Goal: Find specific page/section: Find specific page/section

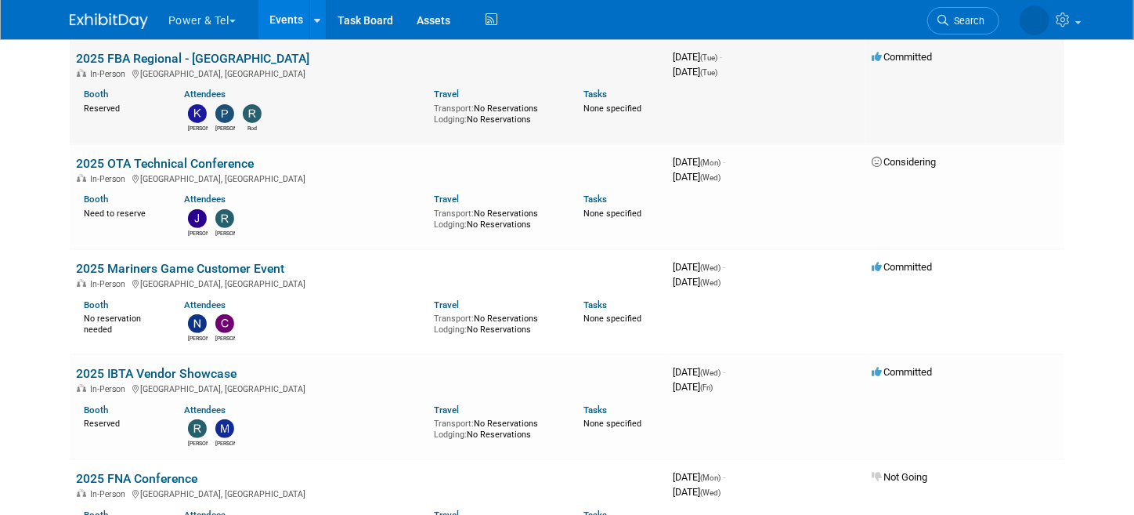
scroll to position [234, 0]
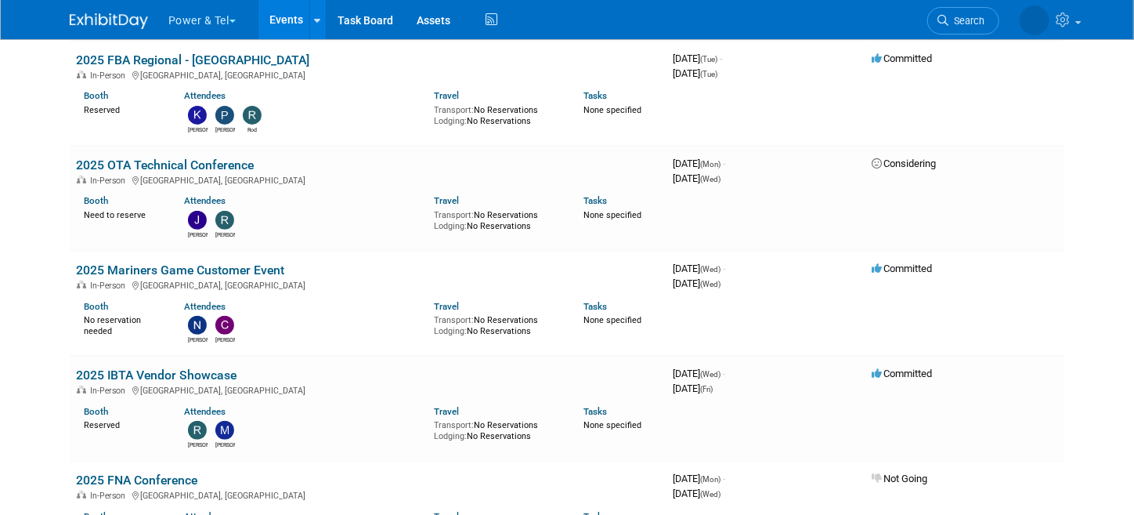
drag, startPoint x: 967, startPoint y: 18, endPoint x: 938, endPoint y: 19, distance: 29.0
click at [967, 19] on span "Search" at bounding box center [967, 21] width 36 height 12
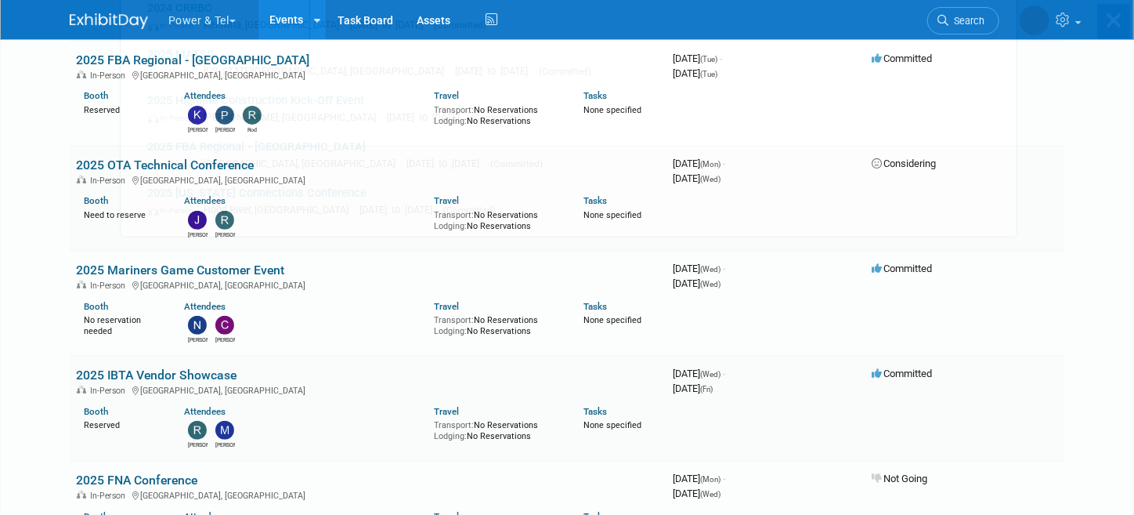
scroll to position [0, 0]
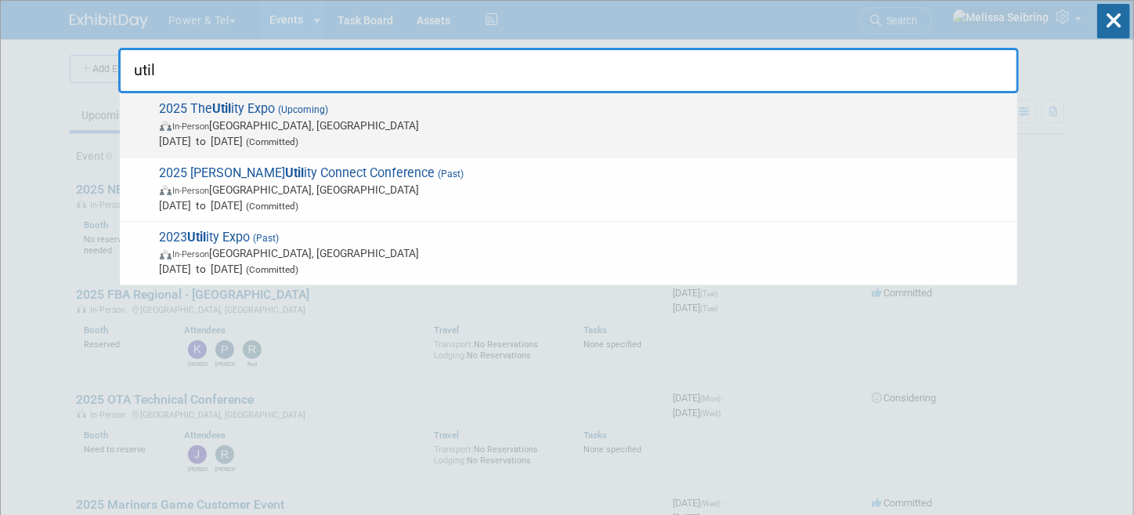
type input "util"
click at [232, 114] on strong "Util" at bounding box center [222, 108] width 19 height 15
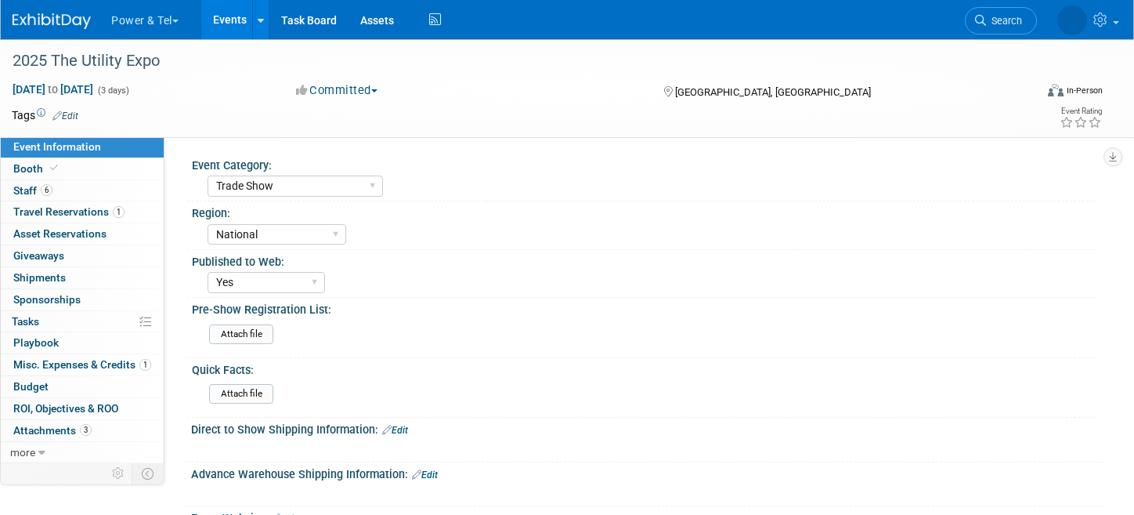
select select "Trade Show"
select select "National"
select select "Yes"
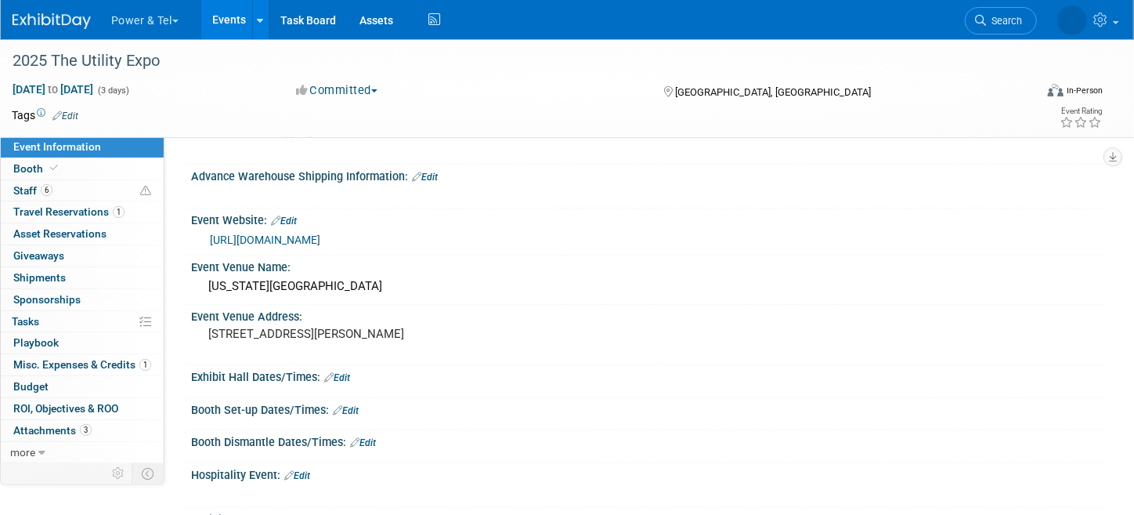
scroll to position [313, 0]
